Goal: Transaction & Acquisition: Purchase product/service

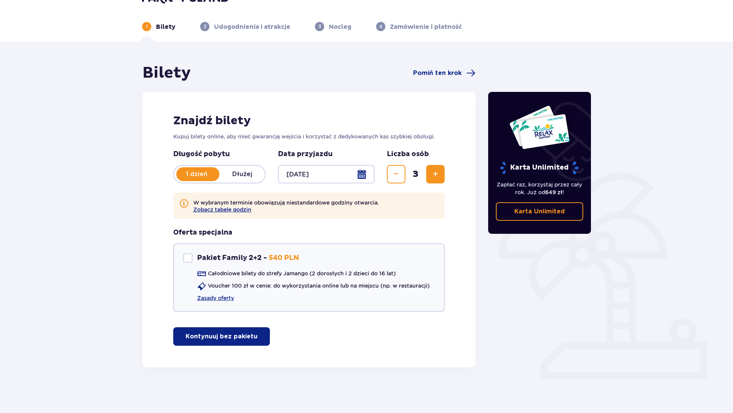
scroll to position [28, 0]
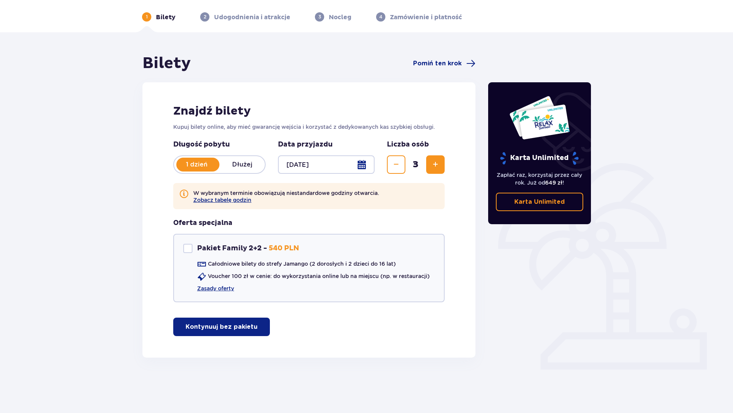
click at [221, 326] on p "Kontynuuj bez pakietu" at bounding box center [222, 327] width 72 height 8
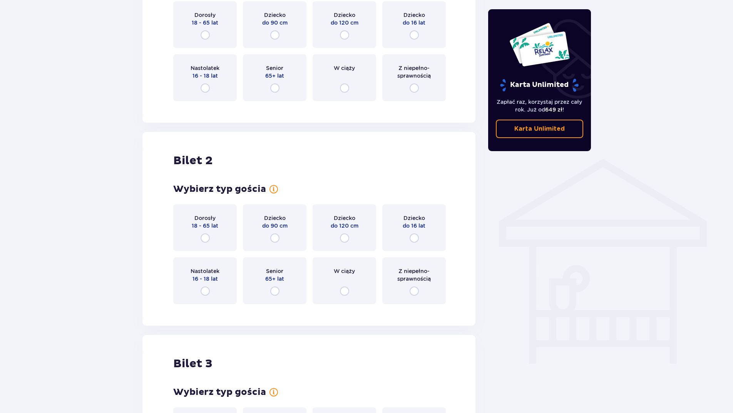
scroll to position [347, 0]
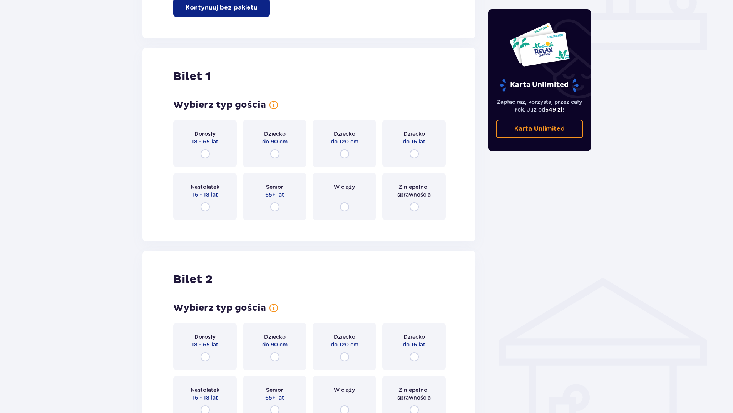
click at [205, 152] on input "radio" at bounding box center [205, 153] width 9 height 9
radio input "true"
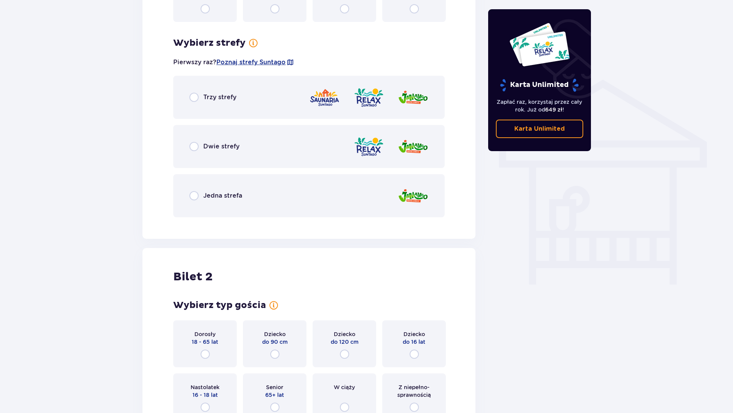
scroll to position [574, 0]
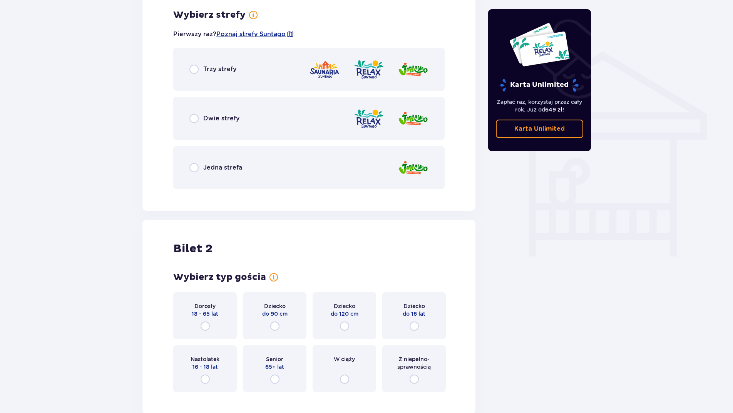
click at [194, 170] on input "radio" at bounding box center [193, 167] width 9 height 9
radio input "true"
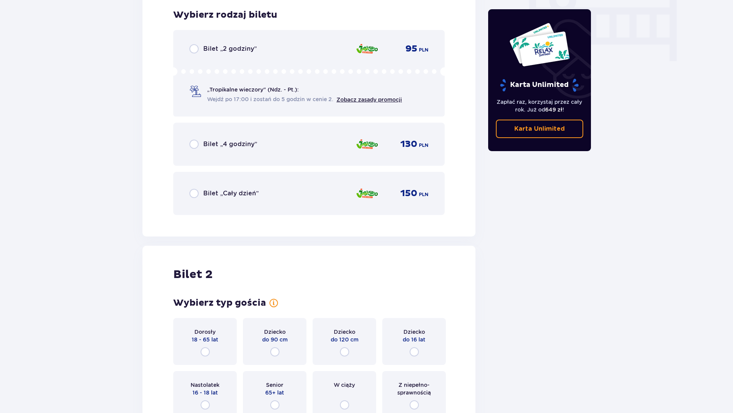
scroll to position [0, 0]
click at [191, 50] on input "radio" at bounding box center [193, 48] width 9 height 9
radio input "true"
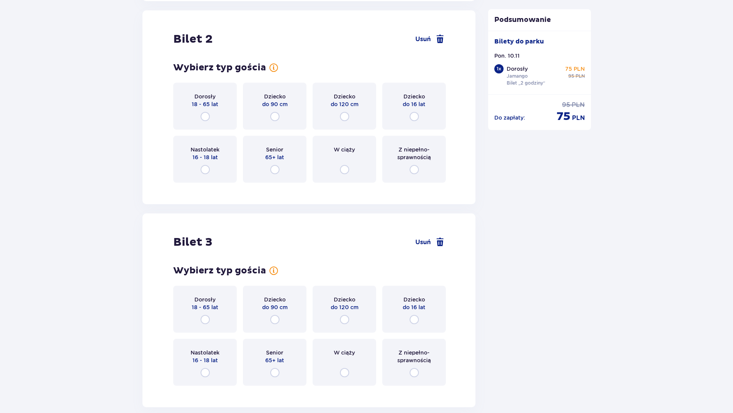
scroll to position [1006, 0]
click at [205, 117] on input "radio" at bounding box center [205, 115] width 9 height 9
radio input "true"
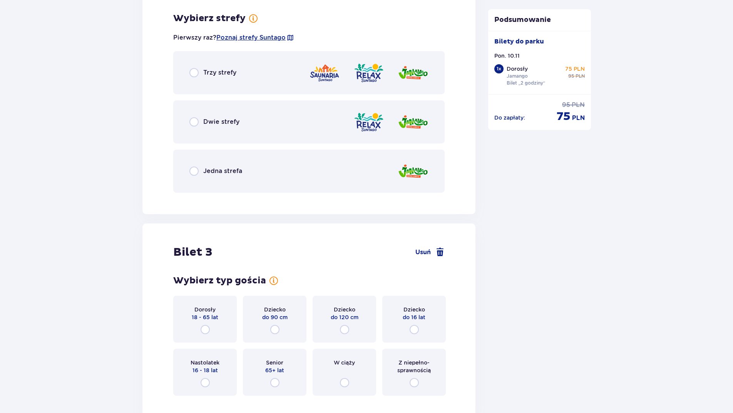
scroll to position [1194, 0]
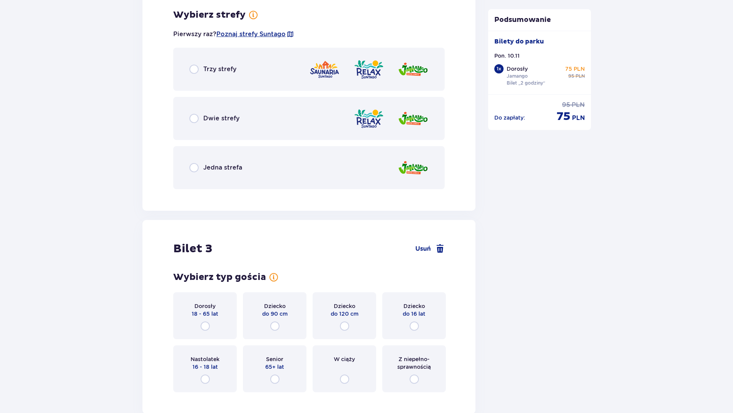
click at [196, 168] on input "radio" at bounding box center [193, 167] width 9 height 9
radio input "true"
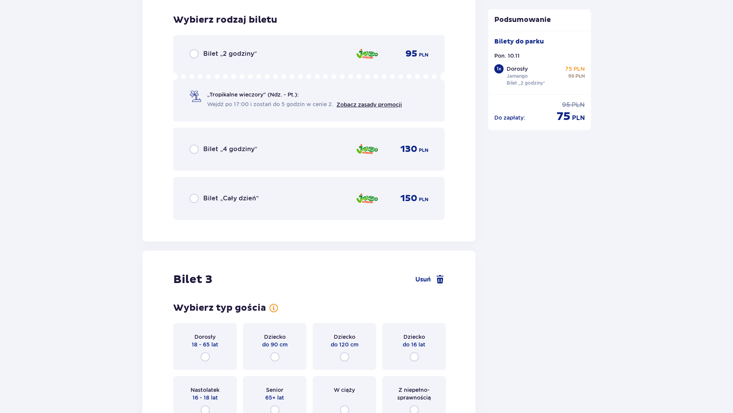
scroll to position [1389, 0]
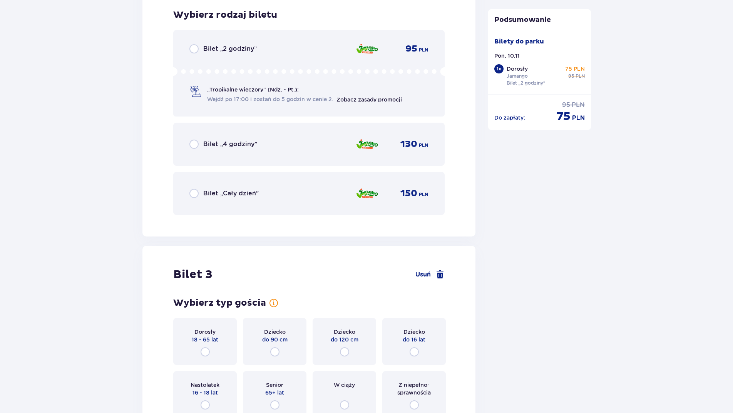
click at [195, 50] on input "radio" at bounding box center [193, 48] width 9 height 9
radio input "true"
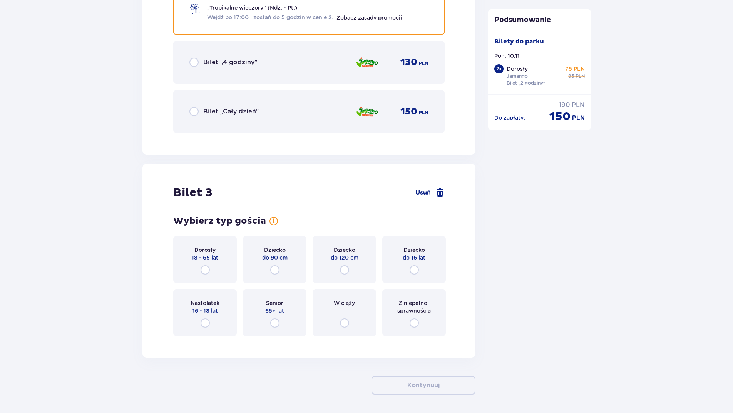
scroll to position [1499, 0]
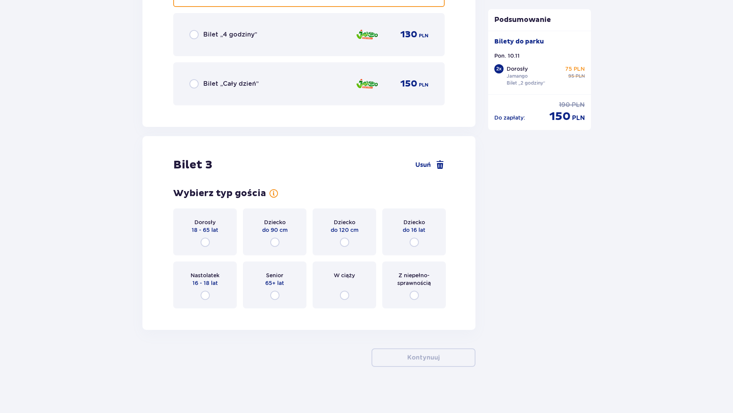
click at [344, 242] on input "radio" at bounding box center [344, 242] width 9 height 9
radio input "true"
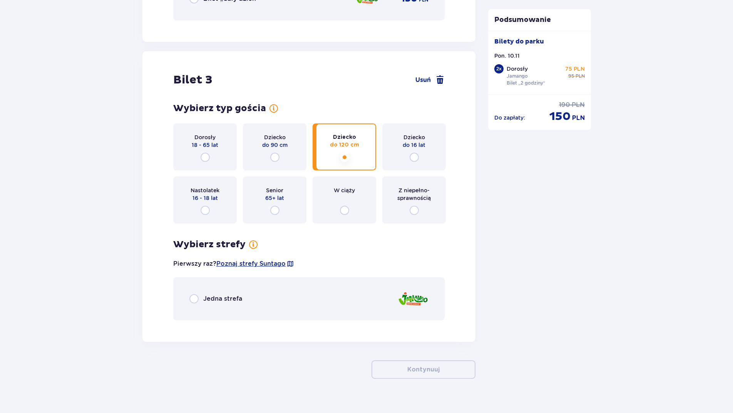
scroll to position [1596, 0]
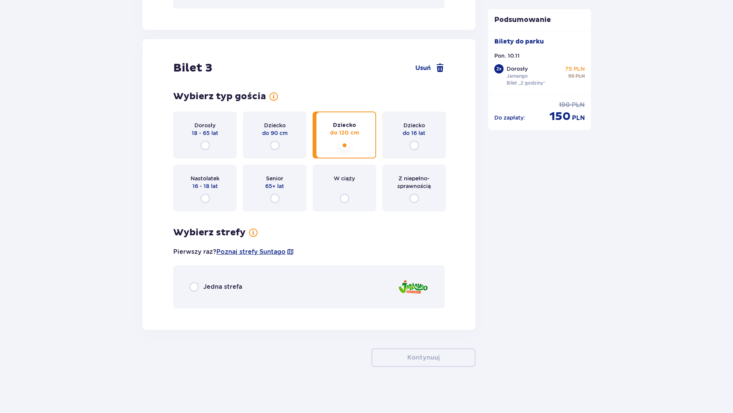
click at [198, 287] on input "radio" at bounding box center [193, 287] width 9 height 9
radio input "true"
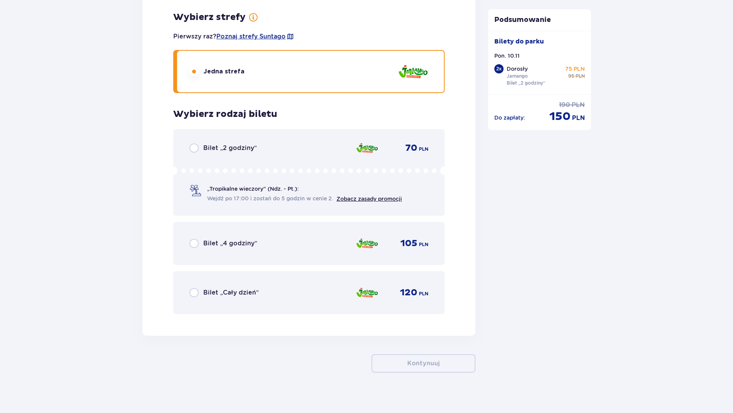
scroll to position [1818, 0]
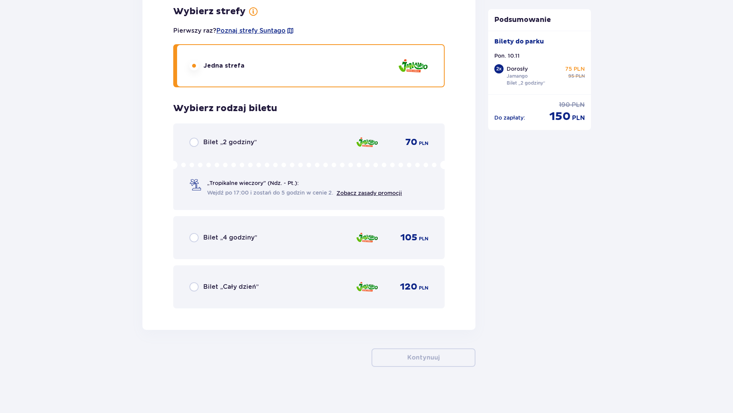
click at [195, 143] on input "radio" at bounding box center [193, 142] width 9 height 9
radio input "true"
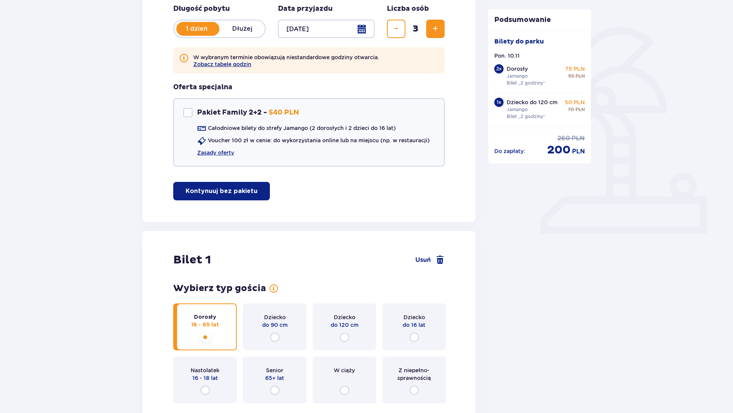
scroll to position [0, 0]
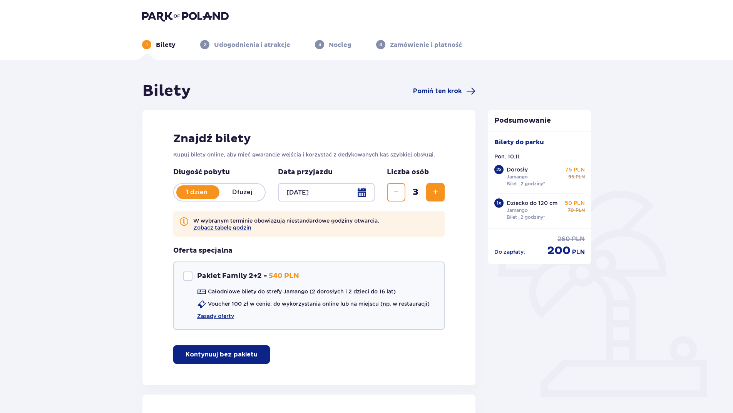
click at [167, 18] on img at bounding box center [185, 16] width 87 height 11
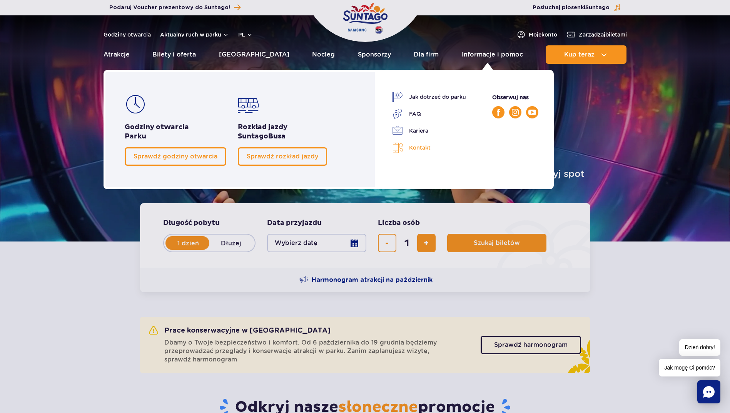
click at [420, 149] on link "Kontakt" at bounding box center [429, 147] width 74 height 11
